Goal: Task Accomplishment & Management: Complete application form

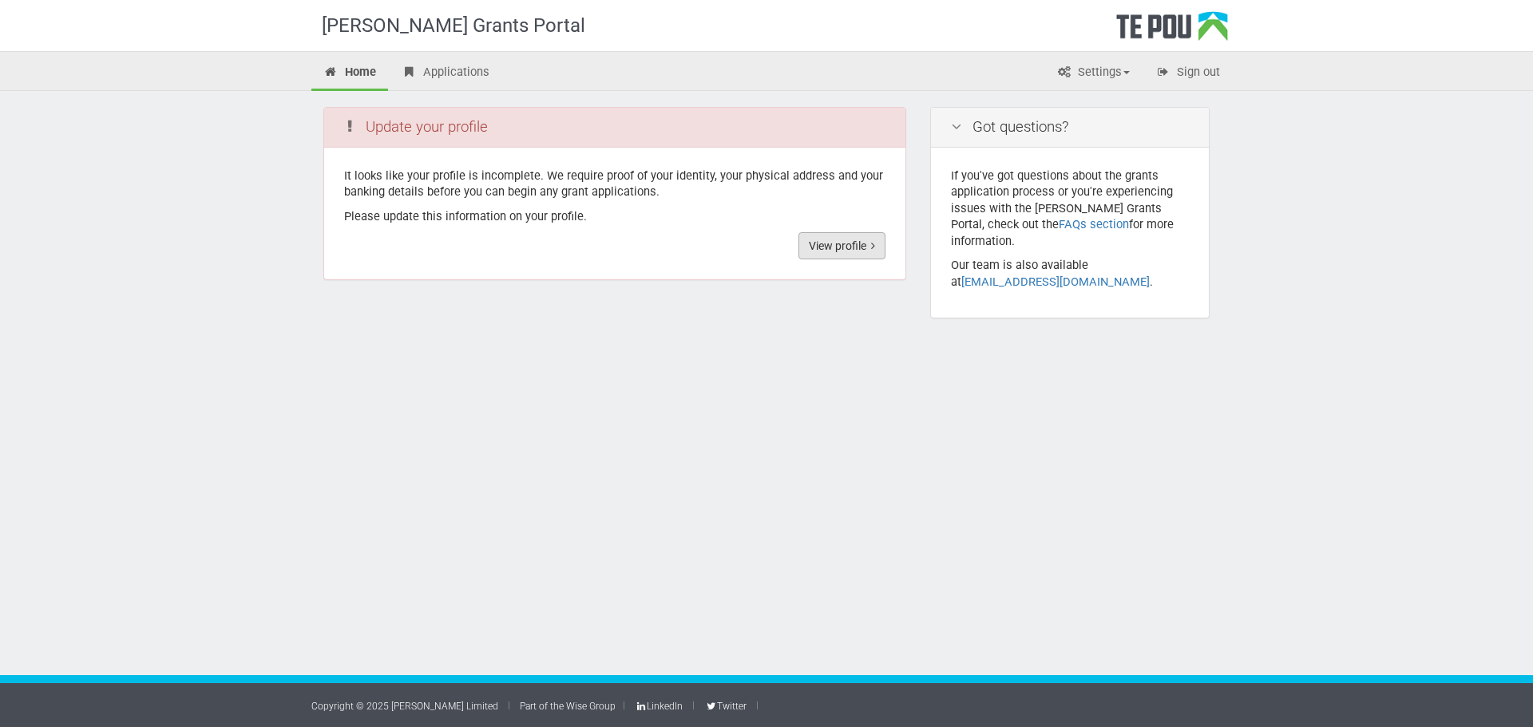
click at [832, 244] on link "View profile" at bounding box center [842, 245] width 87 height 27
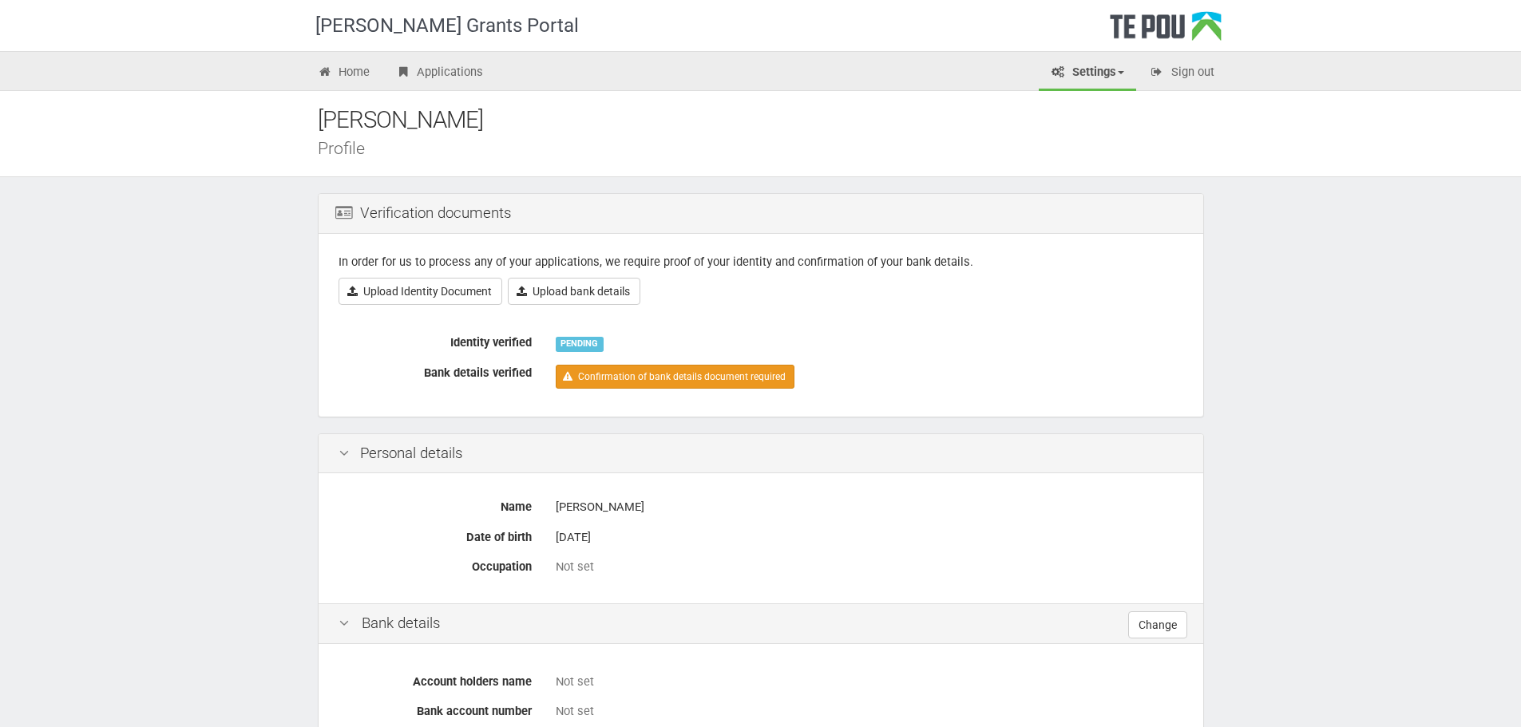
click at [593, 380] on link "Confirmation of bank details document required" at bounding box center [675, 377] width 239 height 24
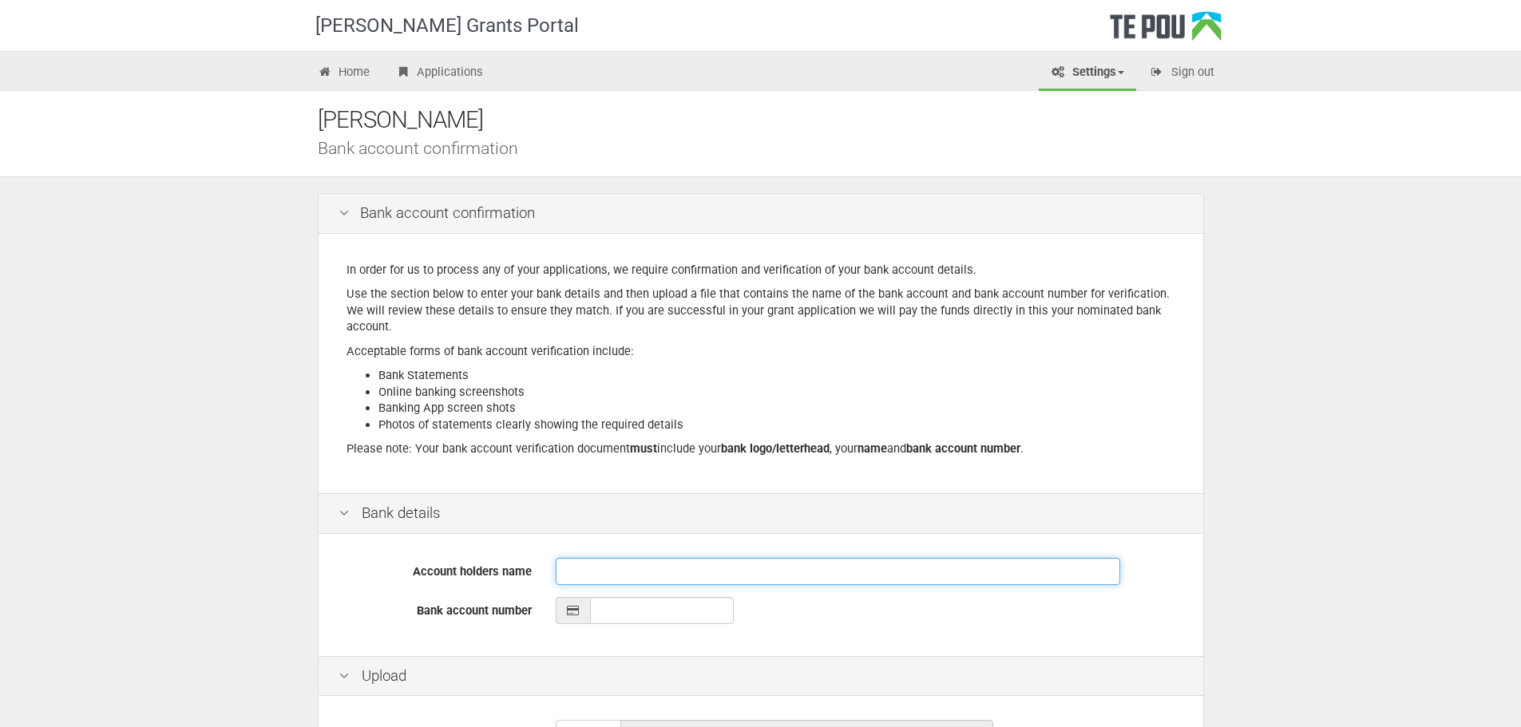
click at [595, 573] on input "Account holders name" at bounding box center [838, 571] width 565 height 27
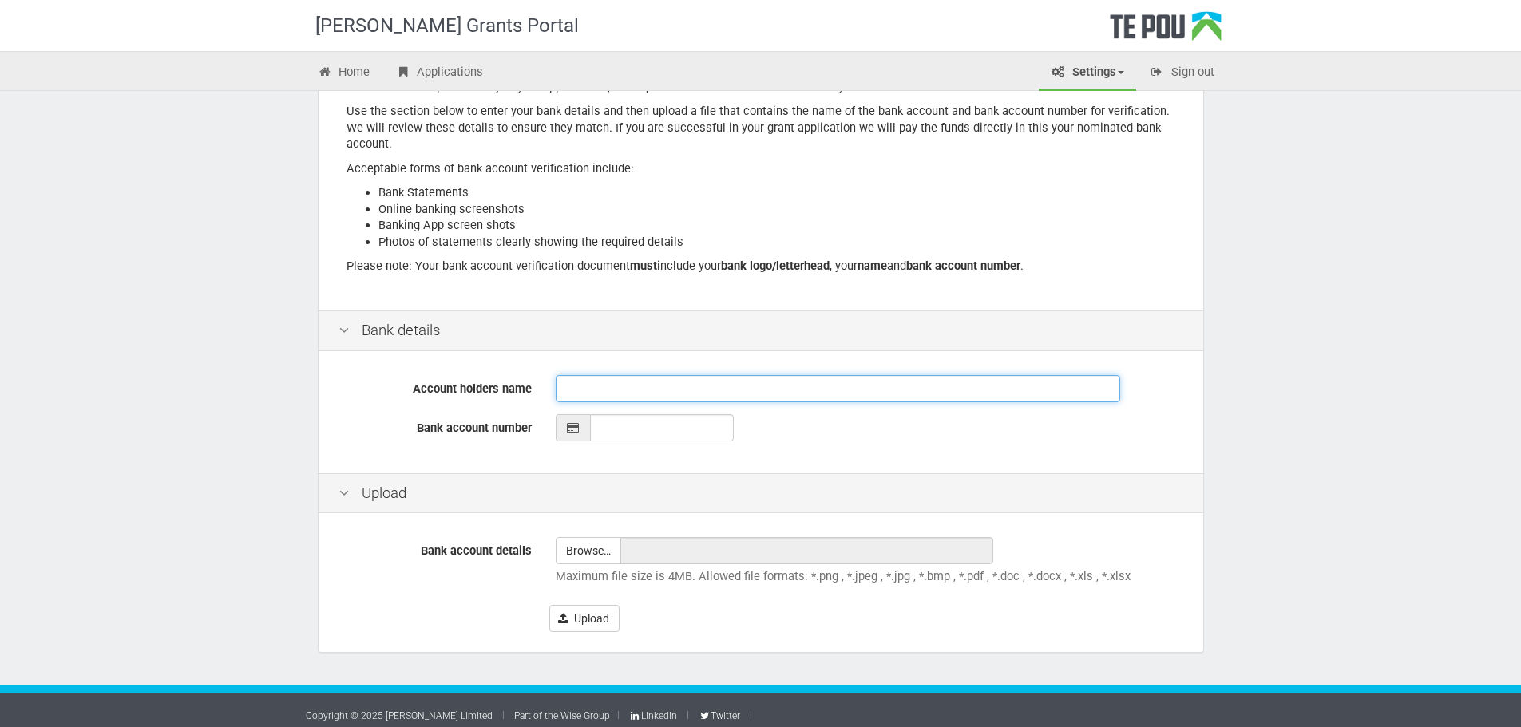
scroll to position [192, 0]
